Goal: Check status

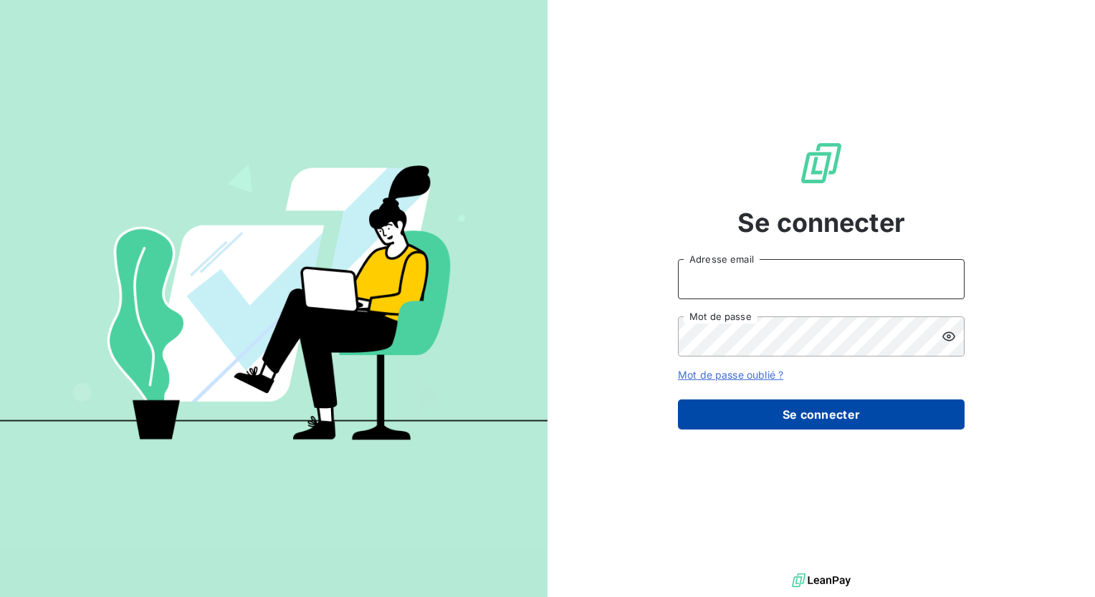
type input "[PERSON_NAME][EMAIL_ADDRESS][PERSON_NAME][DOMAIN_NAME]"
click at [820, 413] on button "Se connecter" at bounding box center [821, 415] width 287 height 30
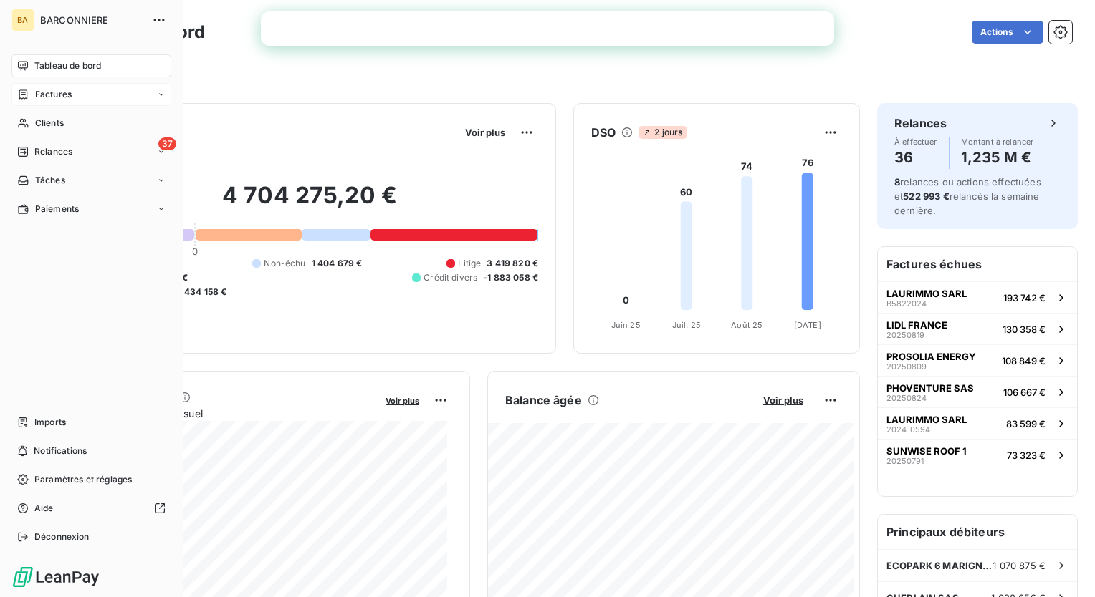
click at [43, 99] on span "Factures" at bounding box center [53, 94] width 37 height 13
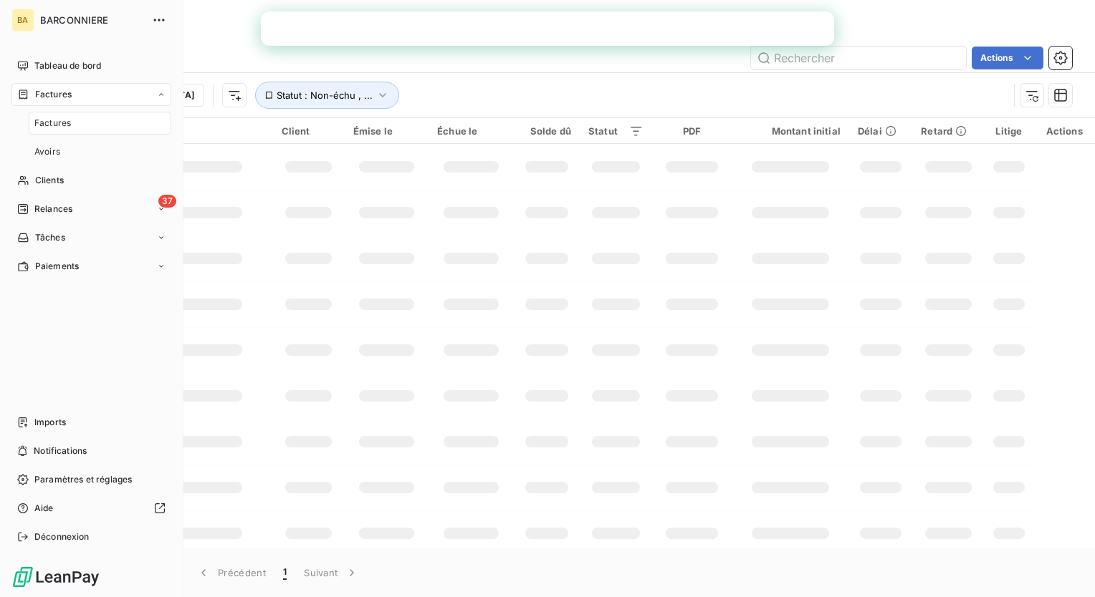
click at [53, 128] on span "Factures" at bounding box center [52, 123] width 37 height 13
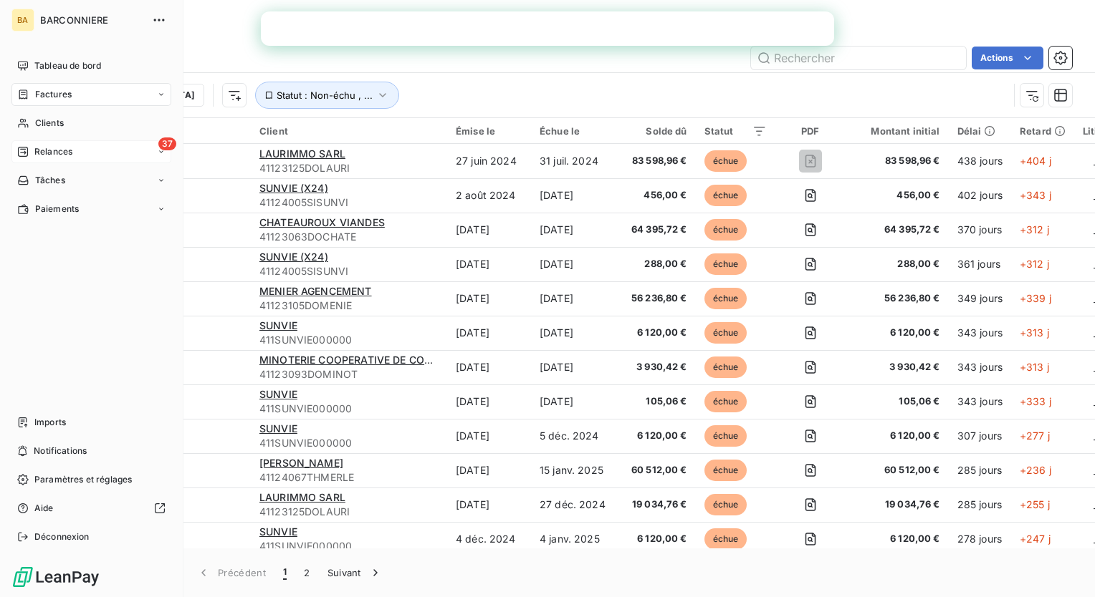
click at [42, 154] on span "Relances" at bounding box center [53, 151] width 38 height 13
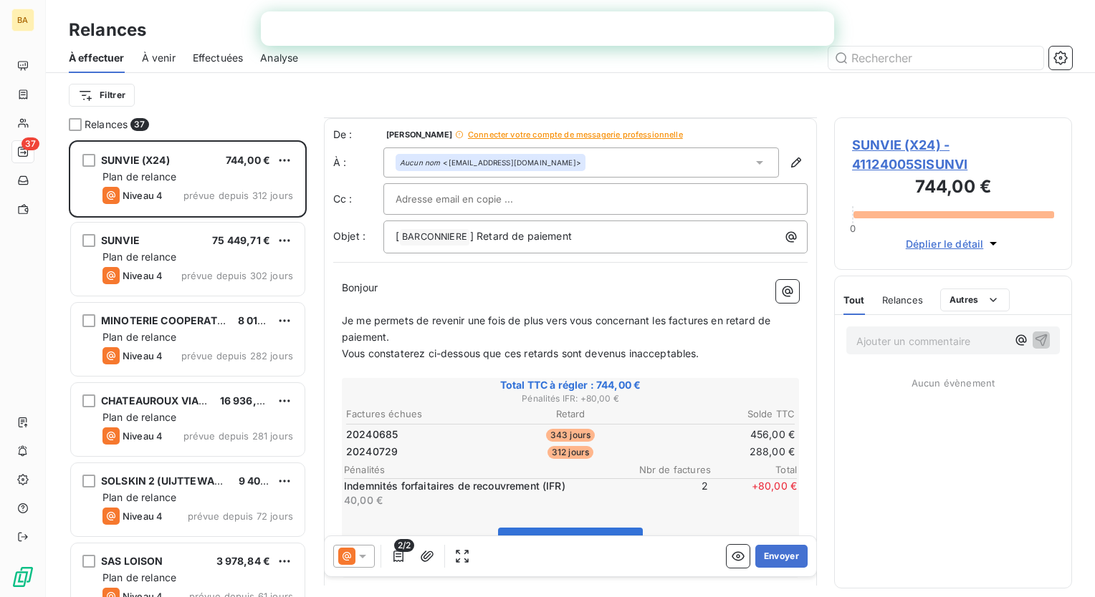
scroll to position [72, 0]
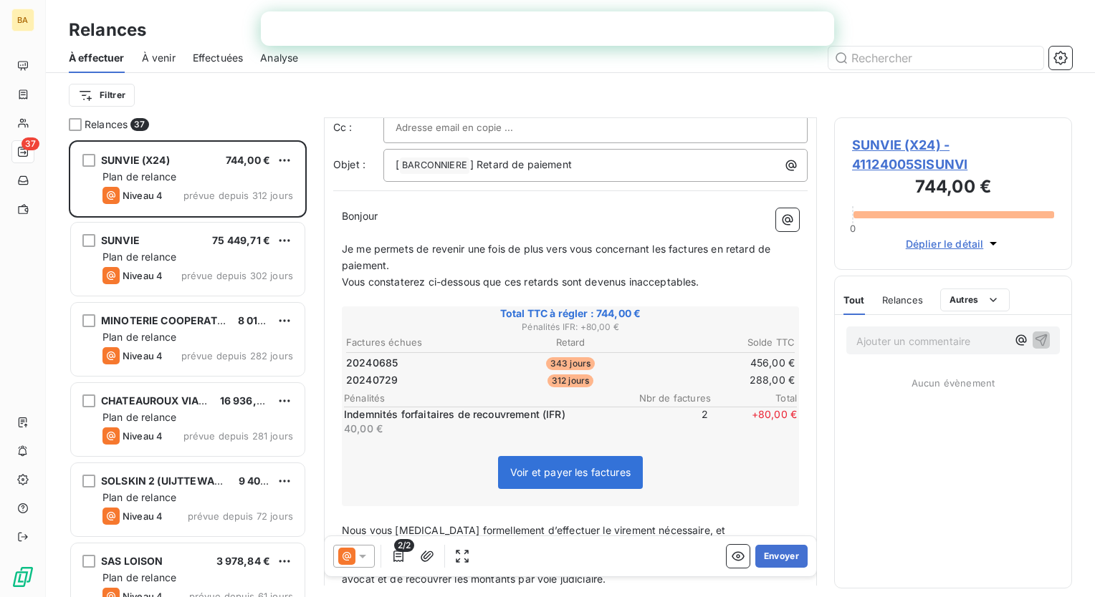
click at [216, 57] on span "Effectuées" at bounding box center [218, 58] width 51 height 14
